Goal: Task Accomplishment & Management: Manage account settings

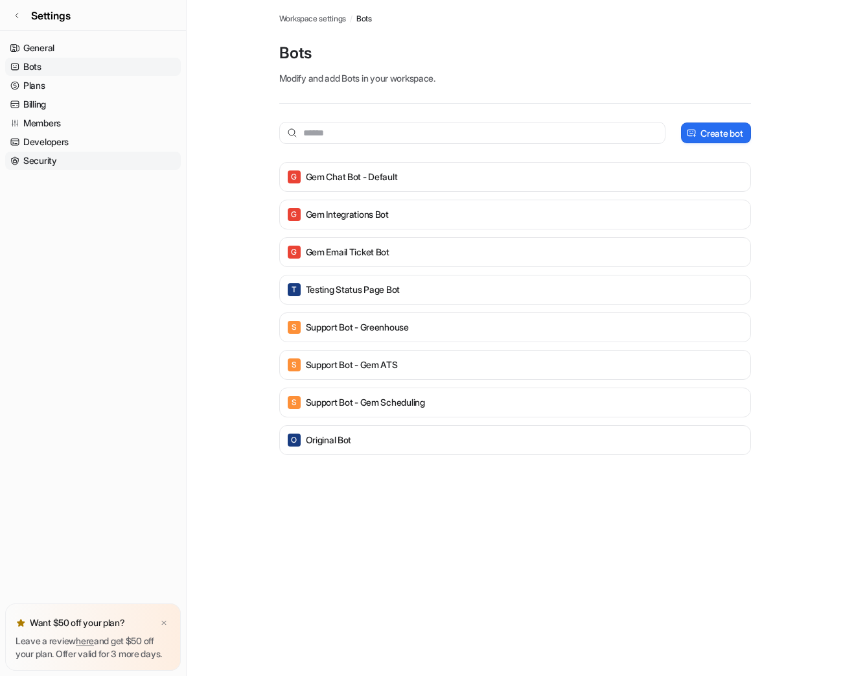
click at [75, 154] on link "Security" at bounding box center [93, 161] width 176 height 18
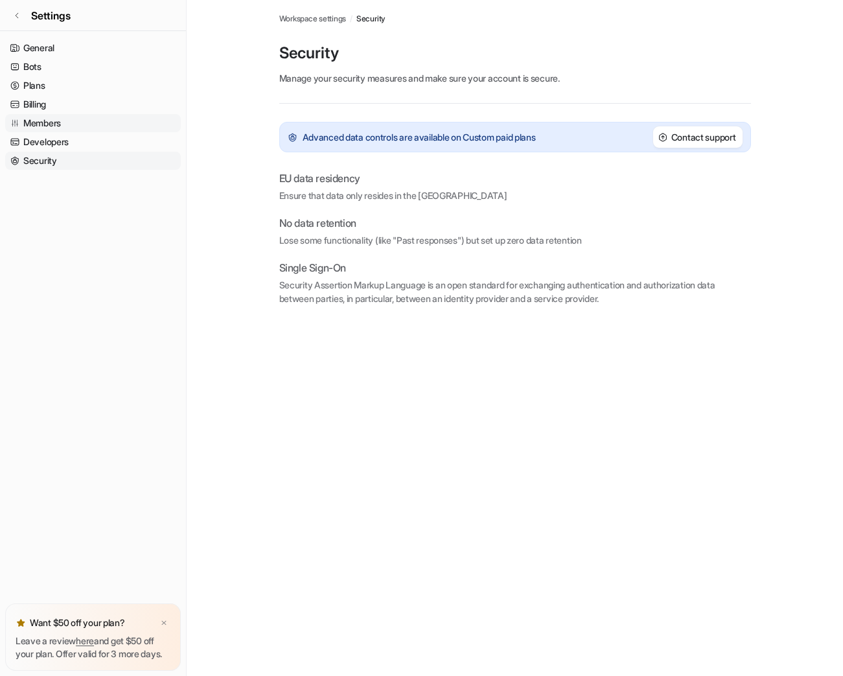
click at [46, 121] on link "Members" at bounding box center [93, 123] width 176 height 18
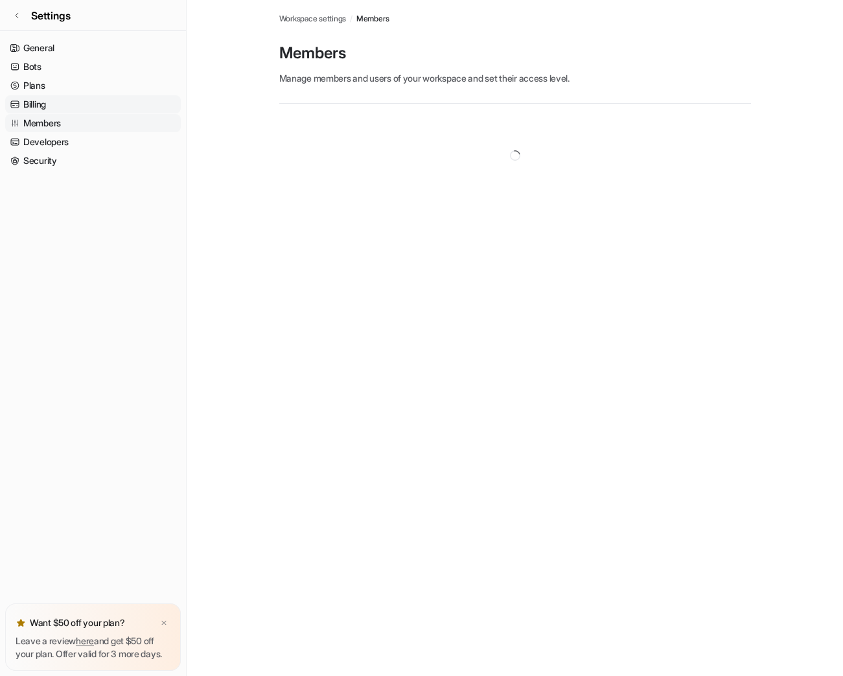
click at [36, 103] on link "Billing" at bounding box center [93, 104] width 176 height 18
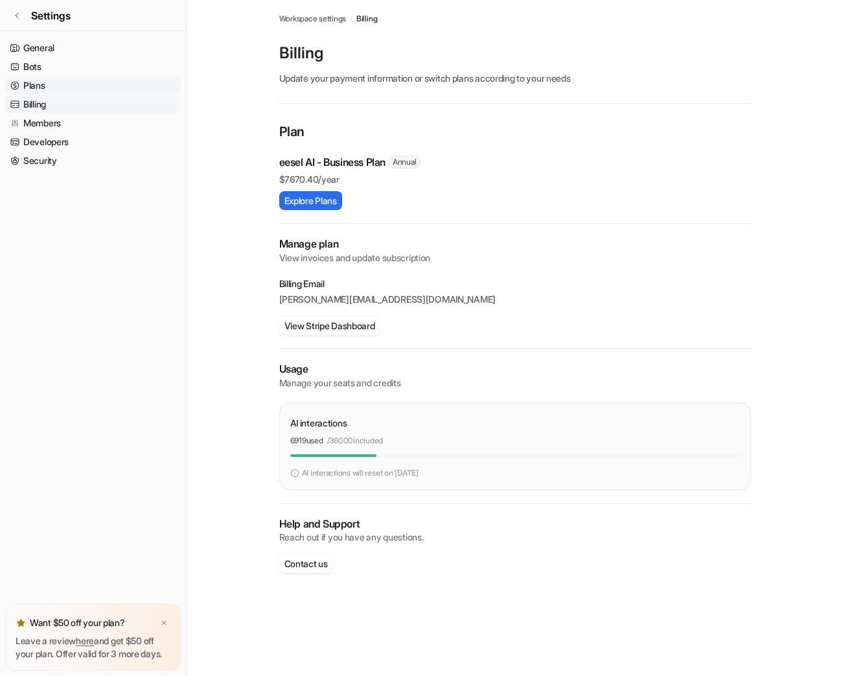
click at [39, 89] on link "Plans" at bounding box center [93, 85] width 176 height 18
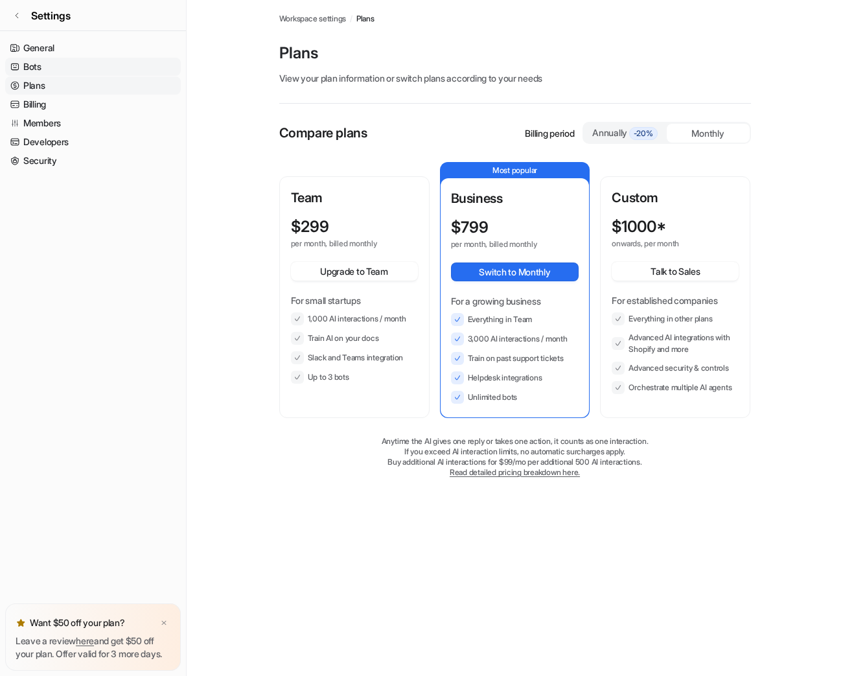
click at [43, 64] on link "Bots" at bounding box center [93, 67] width 176 height 18
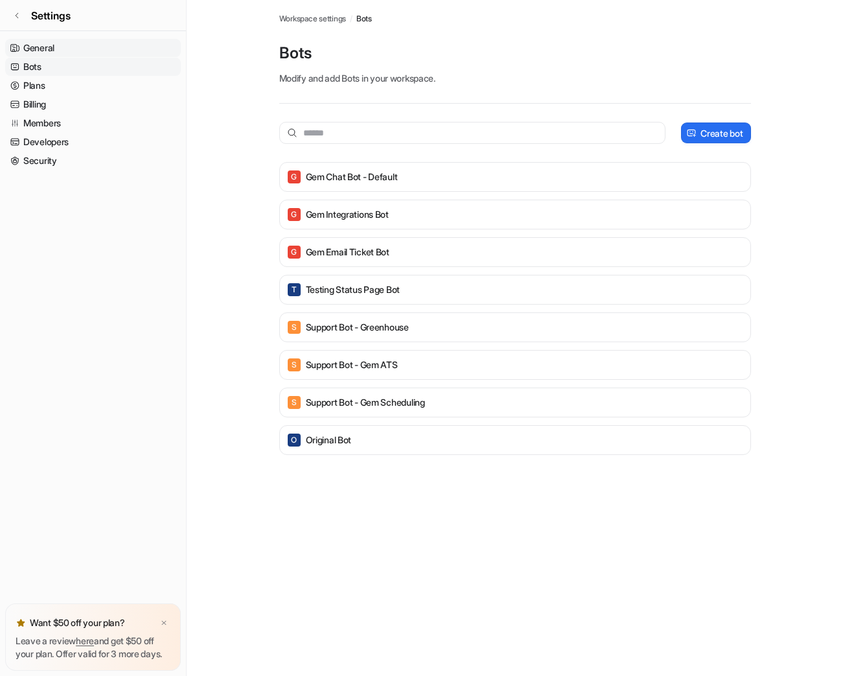
click at [49, 52] on link "General" at bounding box center [93, 48] width 176 height 18
